Goal: Information Seeking & Learning: Learn about a topic

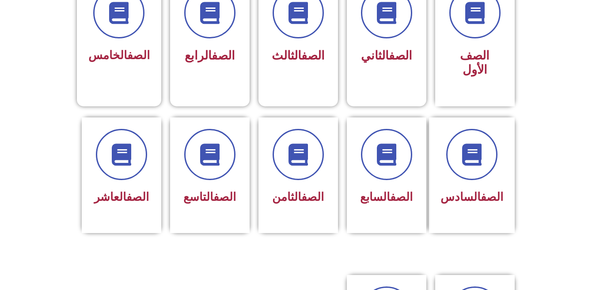
scroll to position [287, 0]
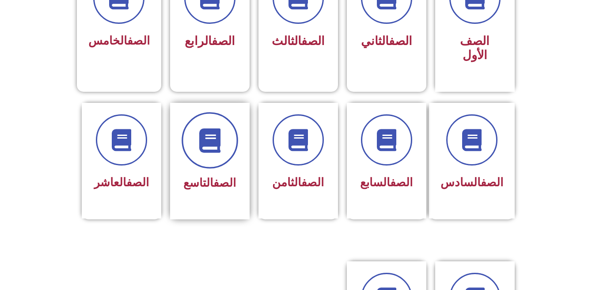
click at [202, 128] on icon at bounding box center [210, 140] width 24 height 24
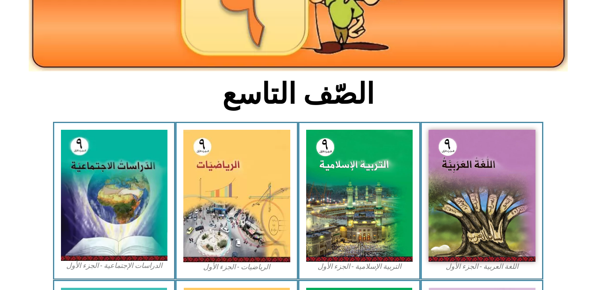
scroll to position [155, 0]
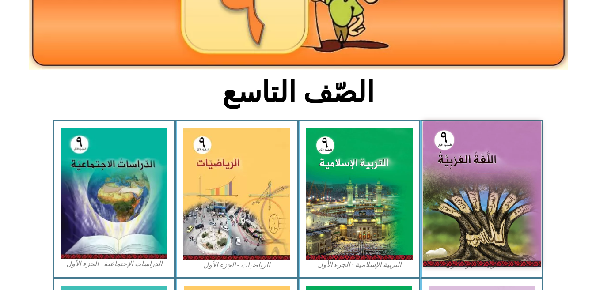
click at [435, 189] on img at bounding box center [482, 194] width 118 height 145
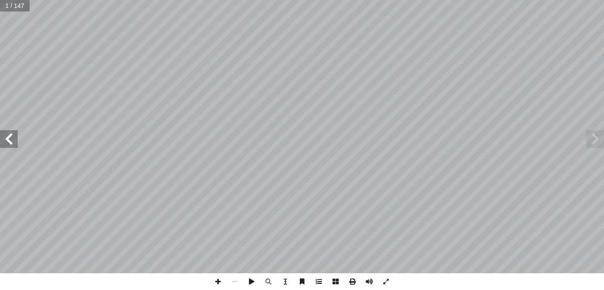
click at [317, 278] on span at bounding box center [318, 282] width 17 height 17
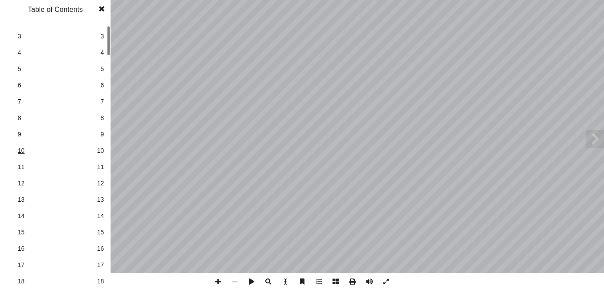
click at [18, 151] on span "10" at bounding box center [55, 150] width 75 height 9
click at [98, 13] on span at bounding box center [102, 9] width 16 height 18
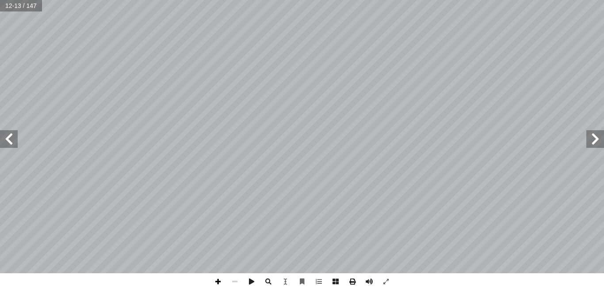
click at [212, 284] on span at bounding box center [217, 282] width 17 height 17
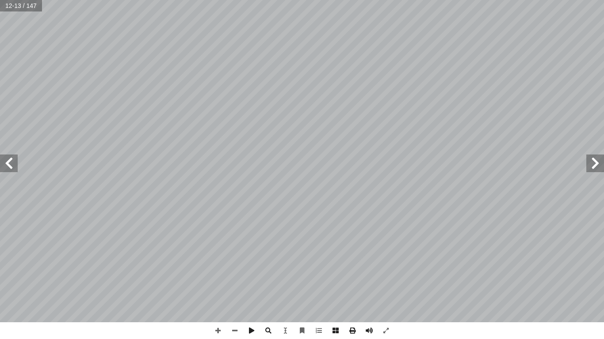
click at [8, 160] on span at bounding box center [9, 164] width 18 height 18
click at [596, 167] on span at bounding box center [595, 164] width 18 height 18
click at [216, 290] on span at bounding box center [217, 331] width 17 height 17
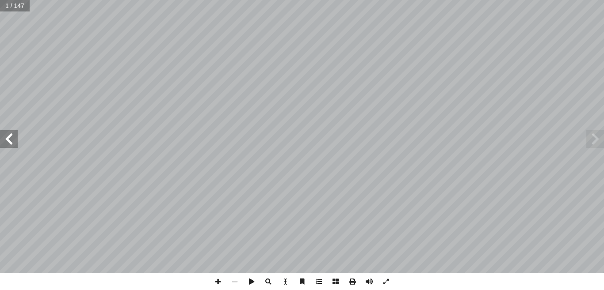
click at [3, 134] on span at bounding box center [9, 139] width 18 height 18
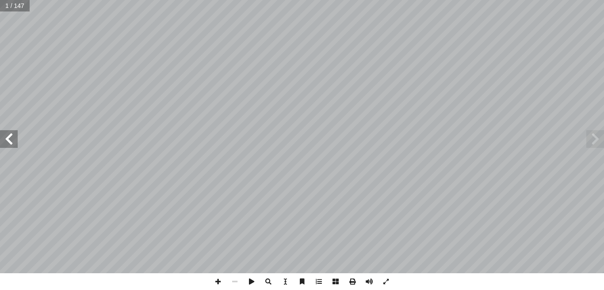
click at [3, 134] on span at bounding box center [9, 139] width 18 height 18
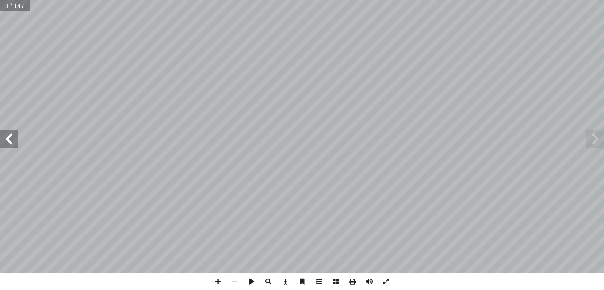
click at [3, 134] on span at bounding box center [9, 139] width 18 height 18
click at [603, 138] on span at bounding box center [595, 139] width 18 height 18
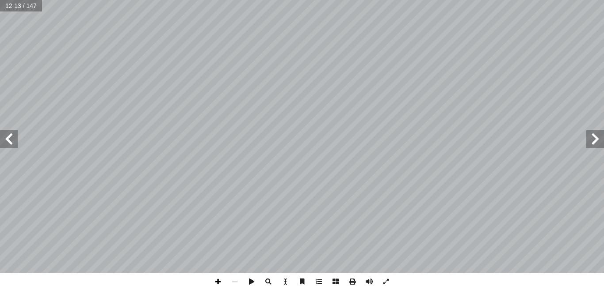
click at [216, 279] on span at bounding box center [217, 282] width 17 height 17
